Goal: Task Accomplishment & Management: Manage account settings

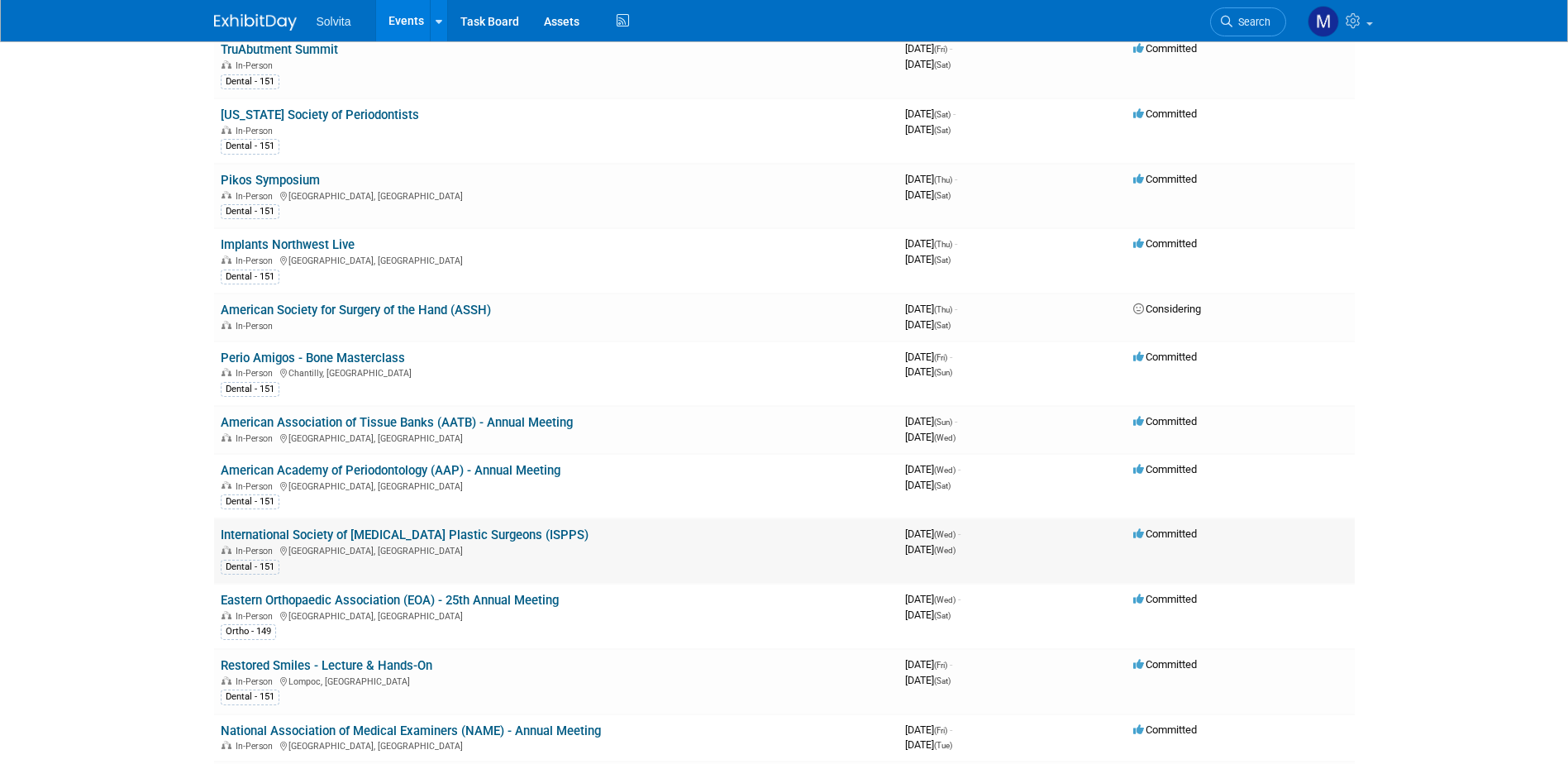
scroll to position [827, 0]
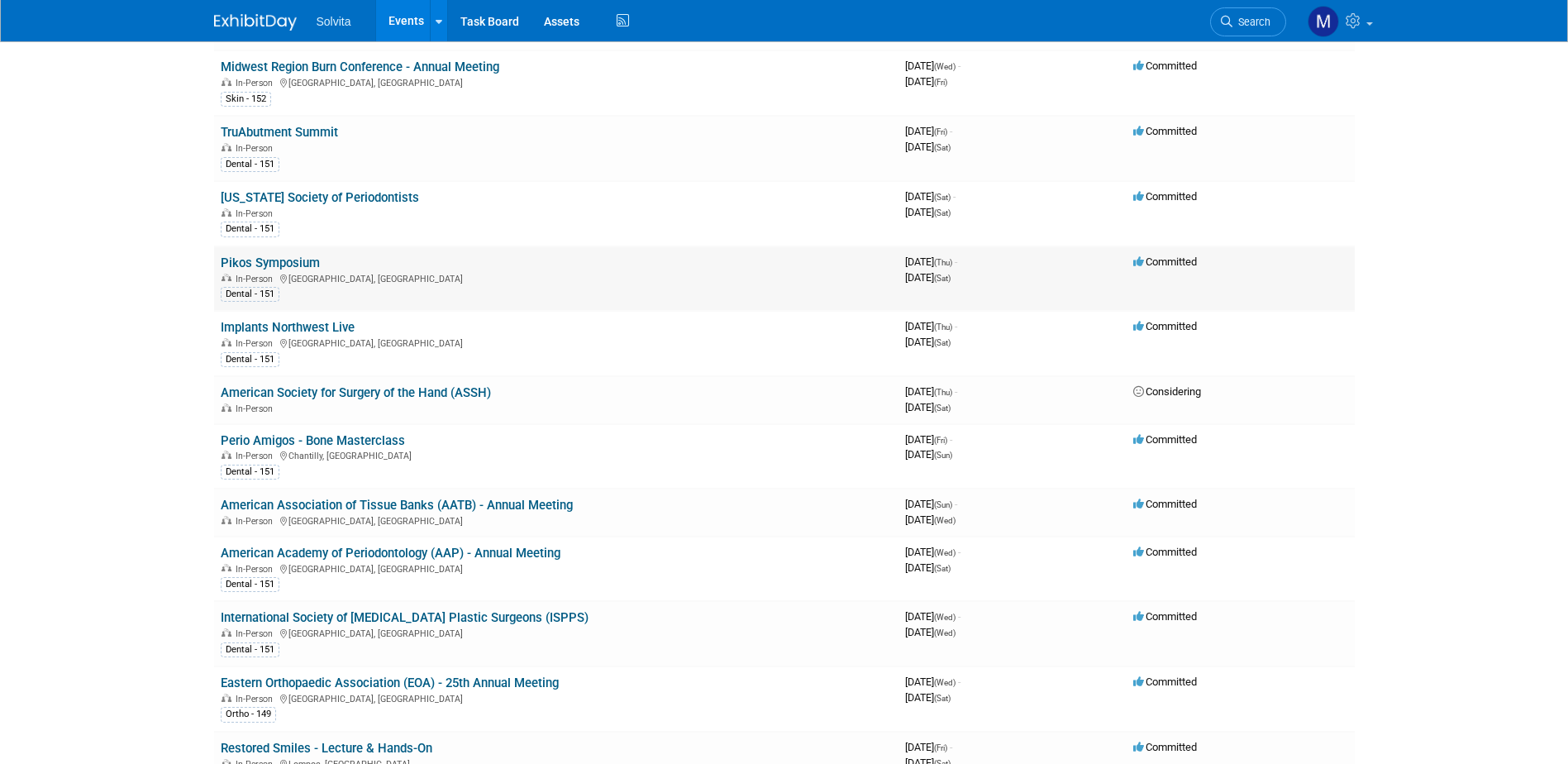
click at [278, 265] on link "Pikos Symposium" at bounding box center [271, 263] width 99 height 15
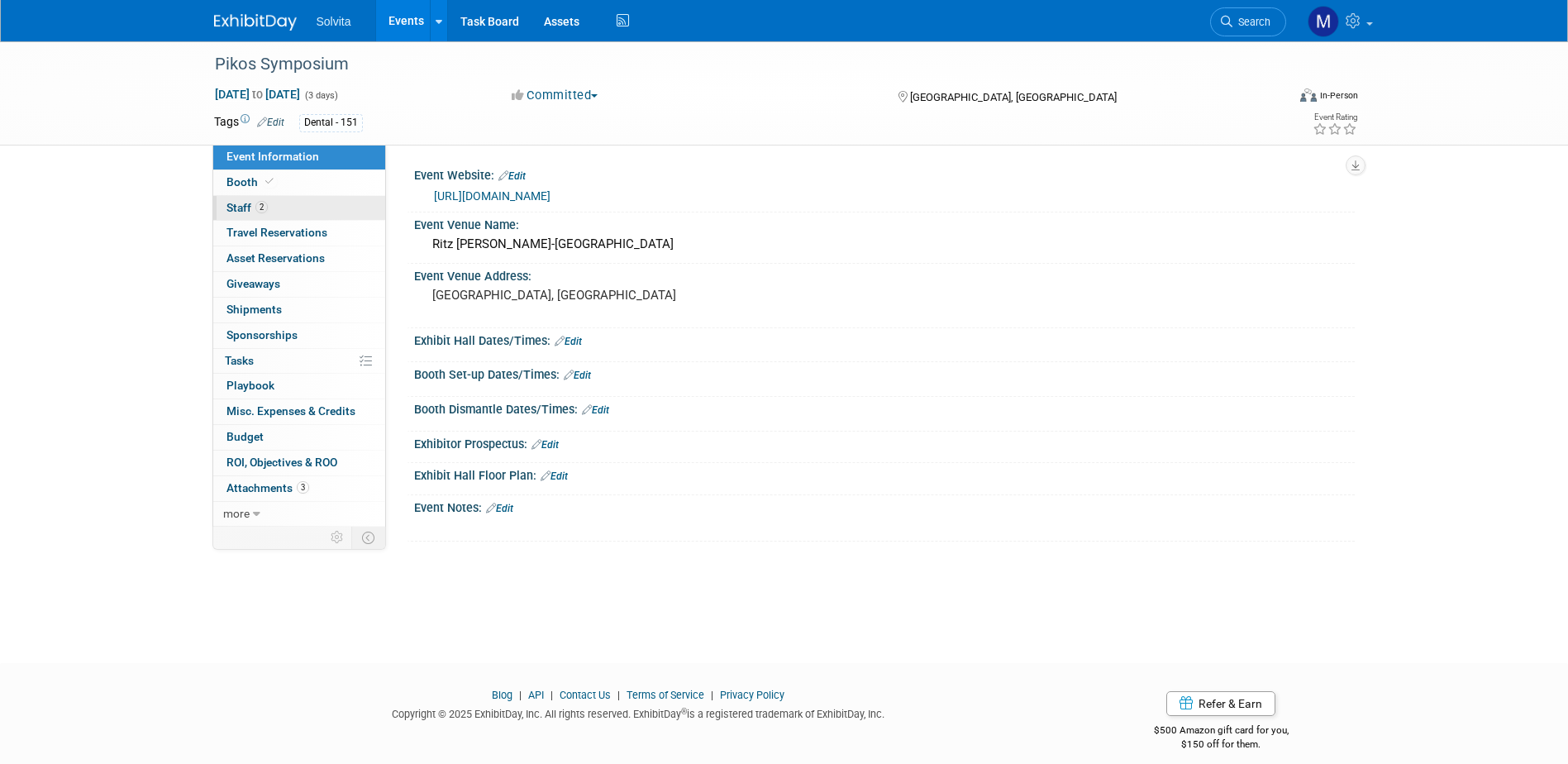
click at [240, 199] on link "2 Staff 2" at bounding box center [299, 208] width 172 height 25
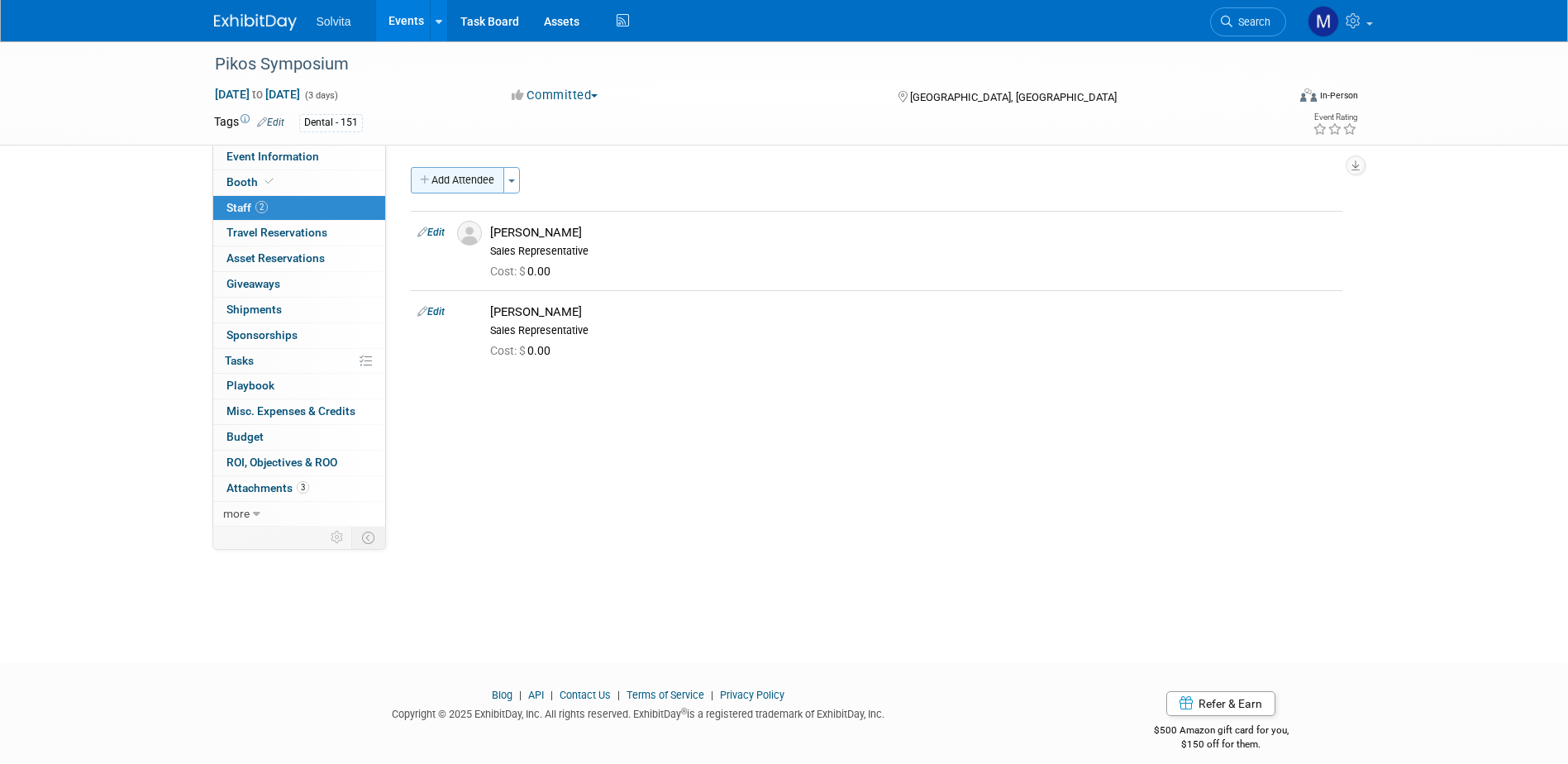
click at [485, 170] on button "Add Attendee" at bounding box center [458, 181] width 94 height 27
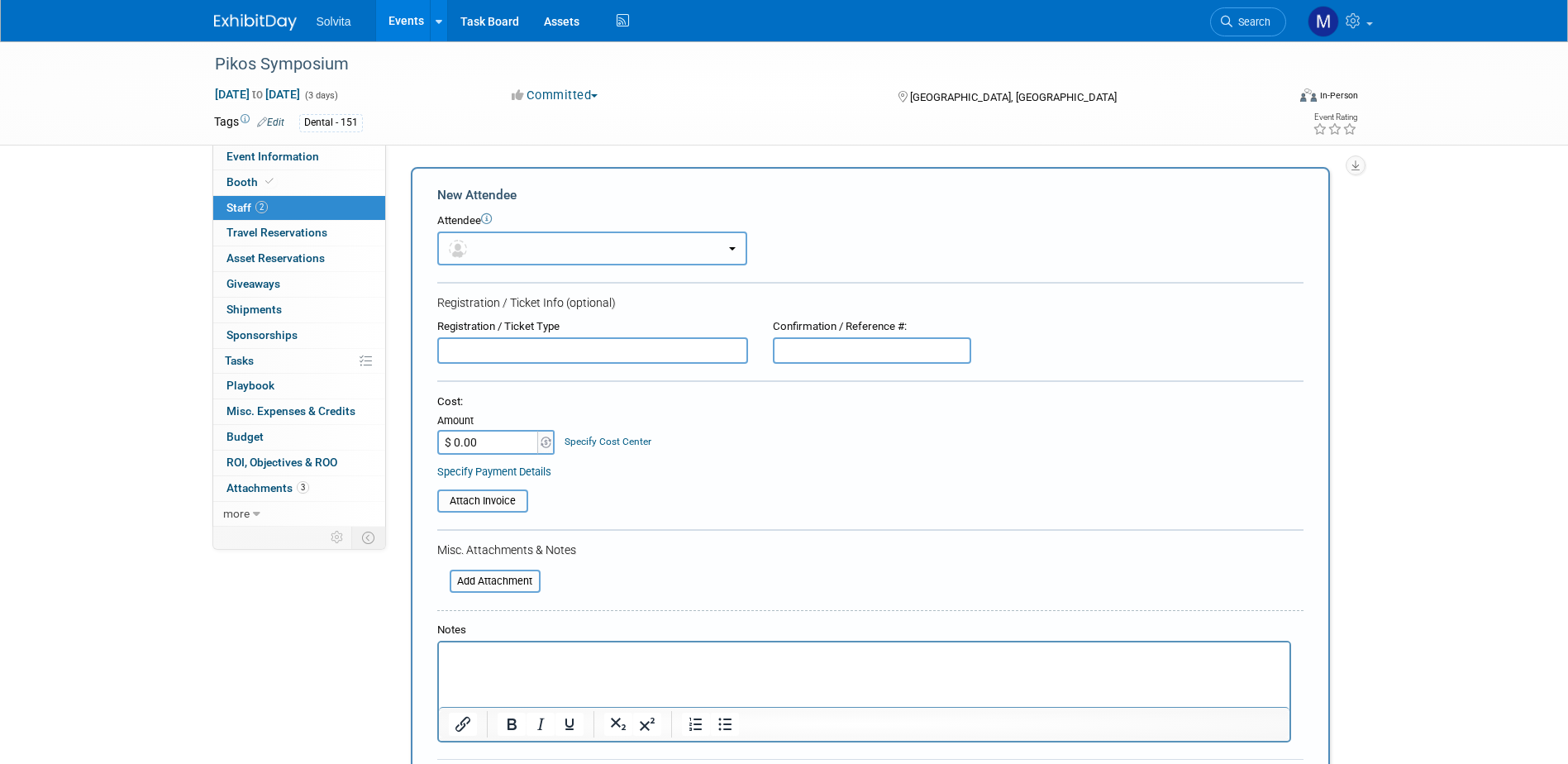
click at [548, 248] on button "button" at bounding box center [592, 248] width 310 height 33
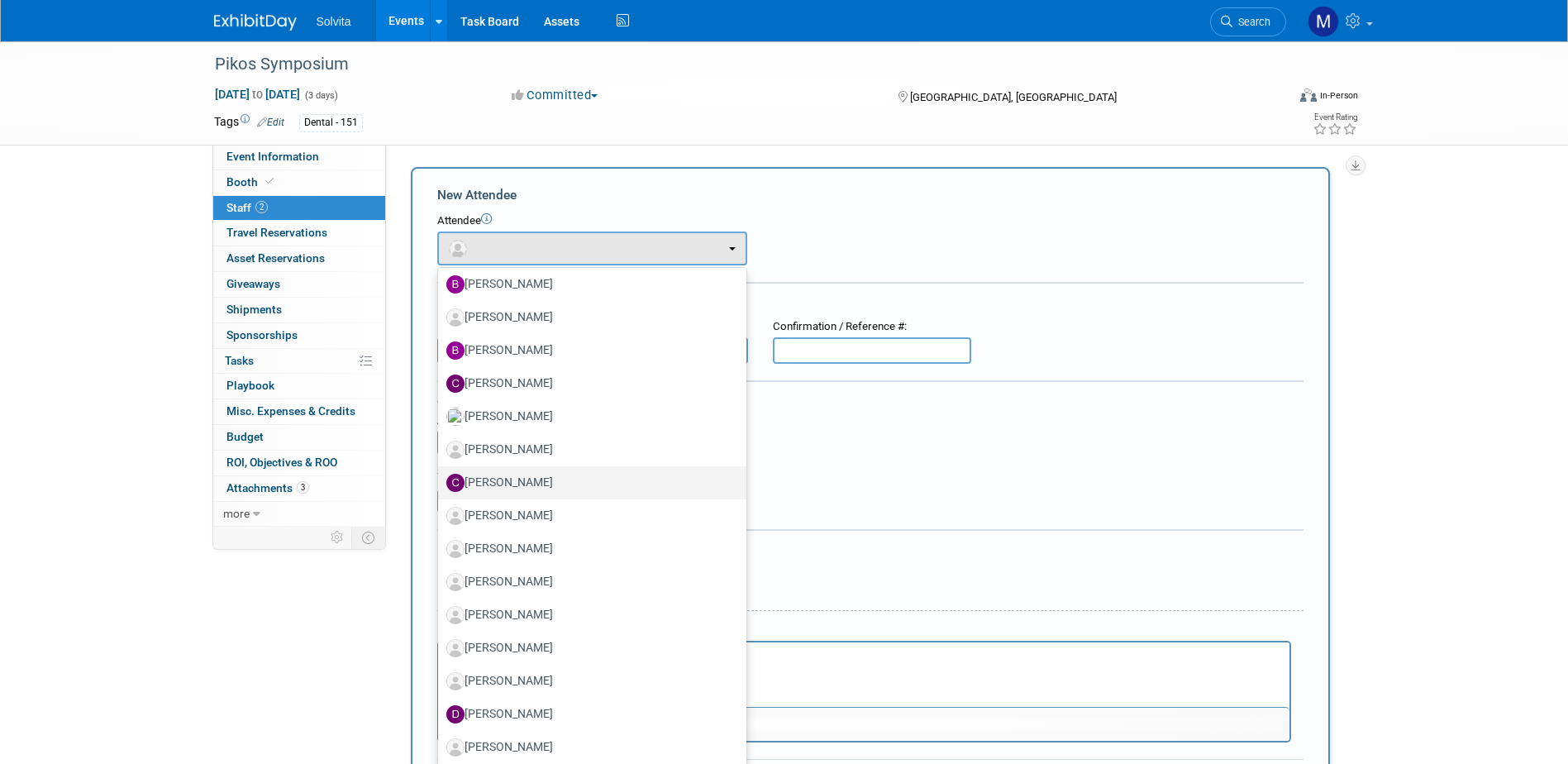
scroll to position [496, 0]
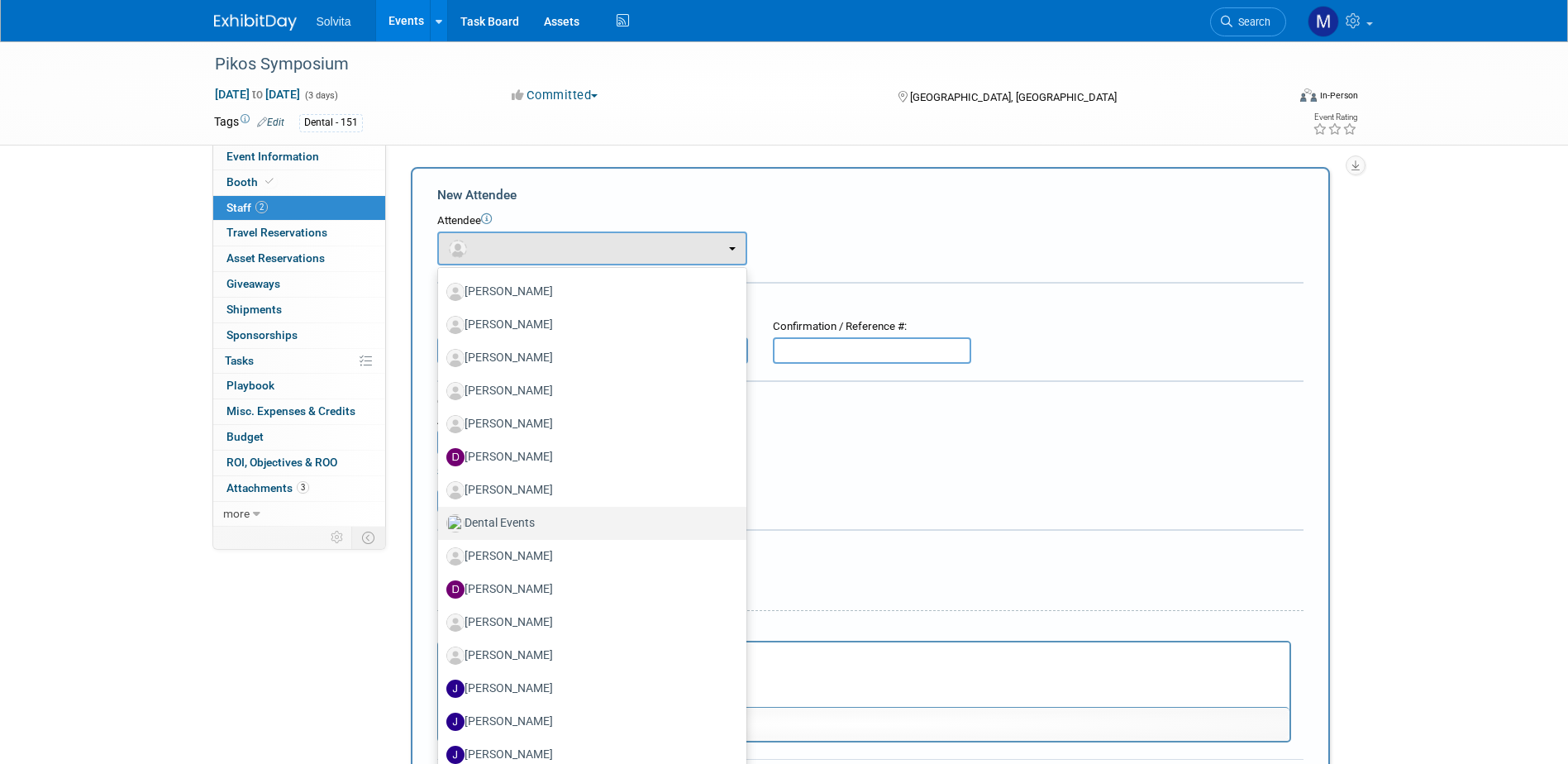
click at [522, 521] on label "Dental Events" at bounding box center [588, 524] width 284 height 27
click at [441, 521] on input "Dental Events" at bounding box center [435, 521] width 11 height 11
select select "dd0dd264-315a-47df-a0fa-7e8dcfc03c6d"
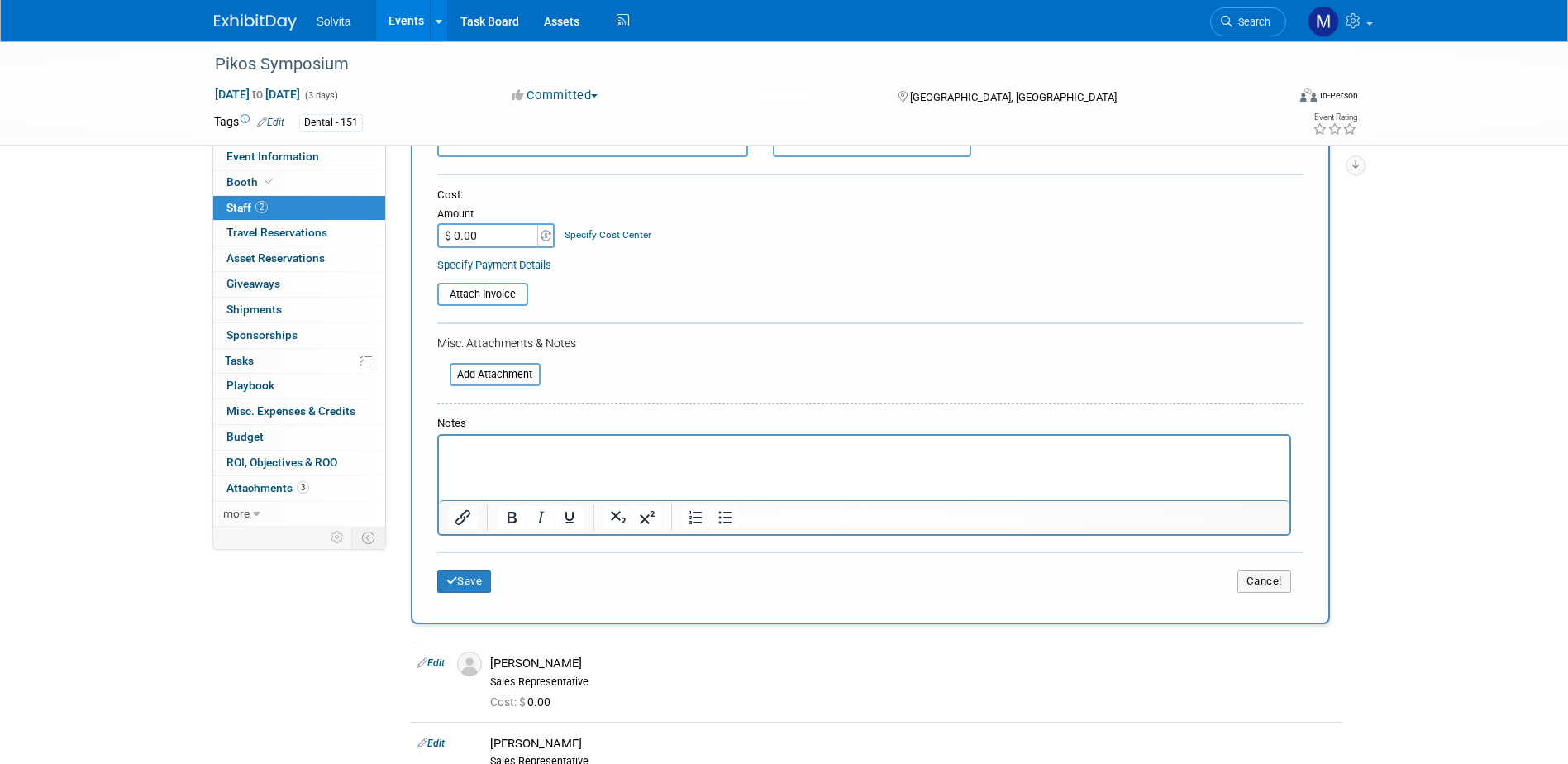
scroll to position [493, 0]
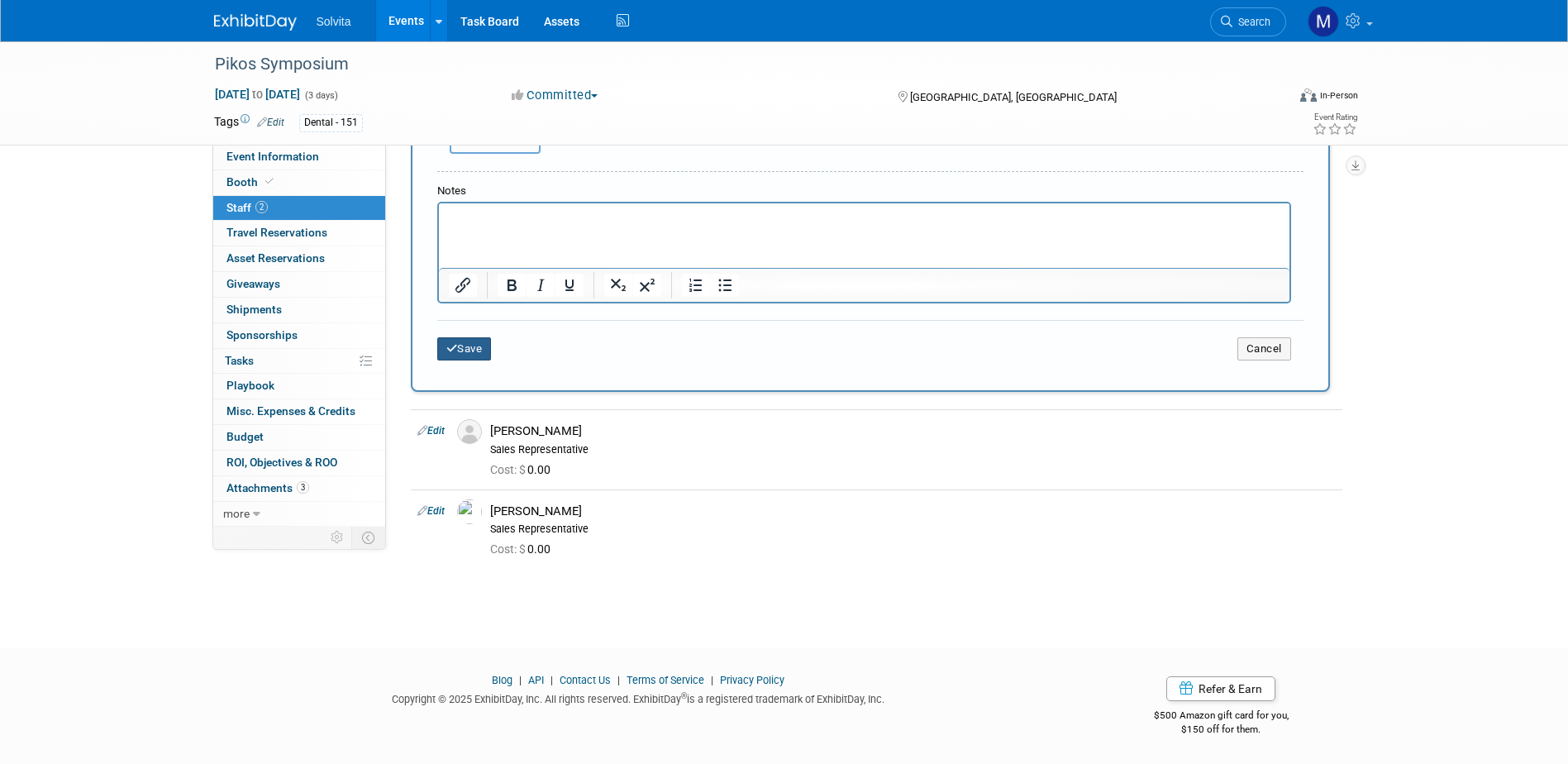
click at [477, 349] on button "Save" at bounding box center [464, 349] width 54 height 23
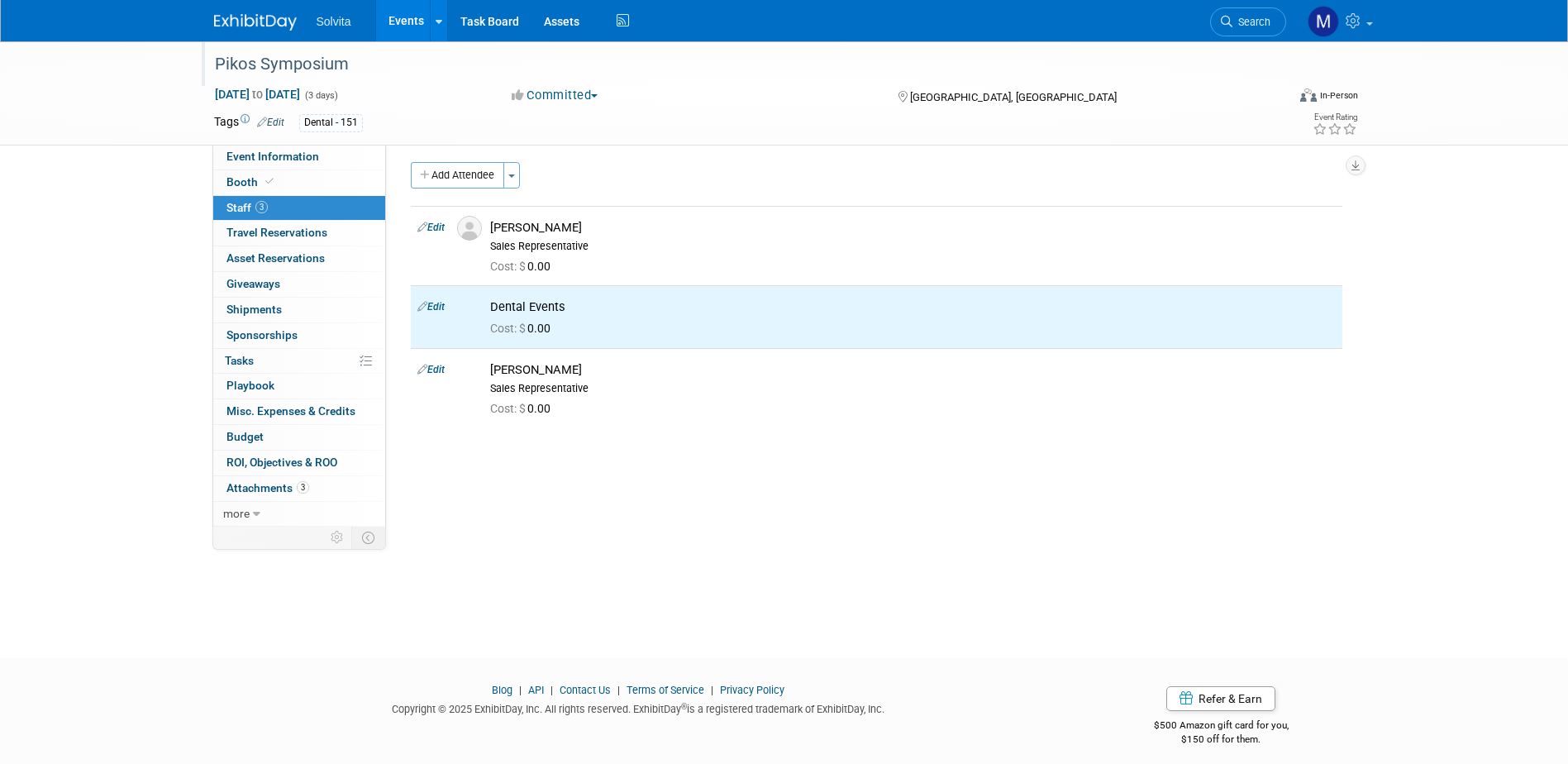
scroll to position [0, 0]
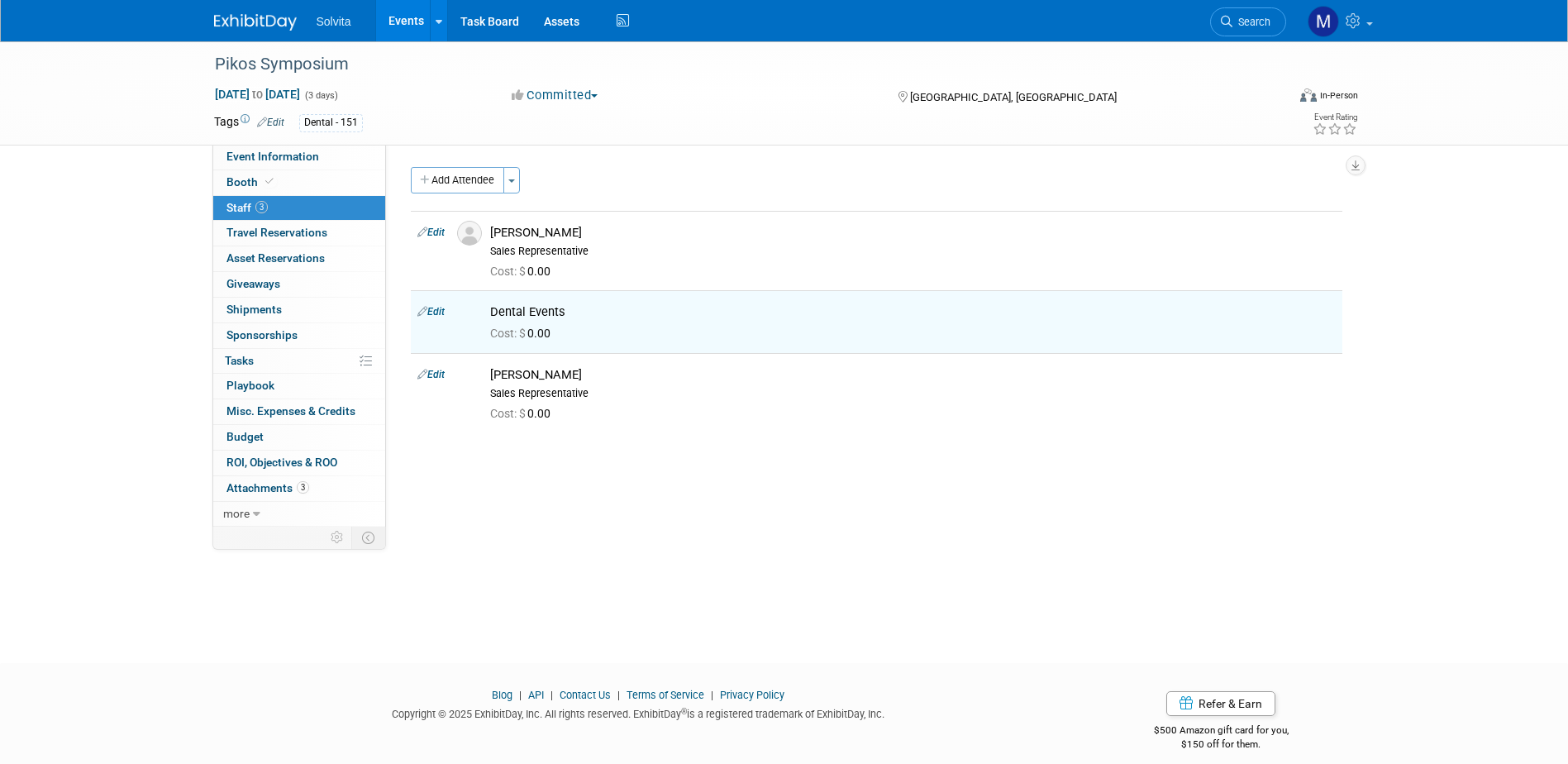
click at [402, 27] on link "Events" at bounding box center [405, 20] width 60 height 41
